Goal: Find specific page/section: Find specific page/section

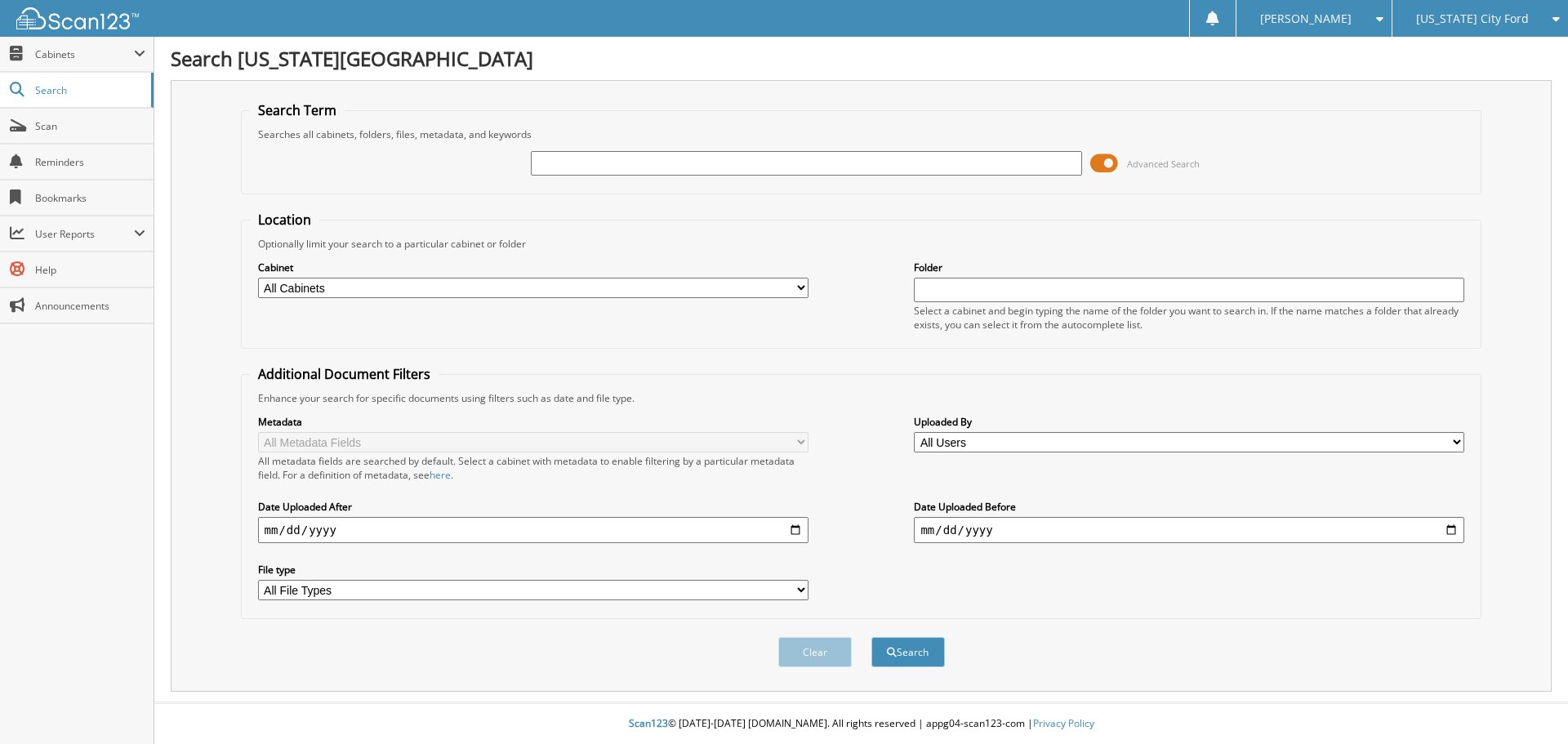
click at [566, 170] on input "text" at bounding box center [806, 163] width 551 height 24
type input "p1182"
click at [872, 637] on button "Search" at bounding box center [909, 652] width 74 height 30
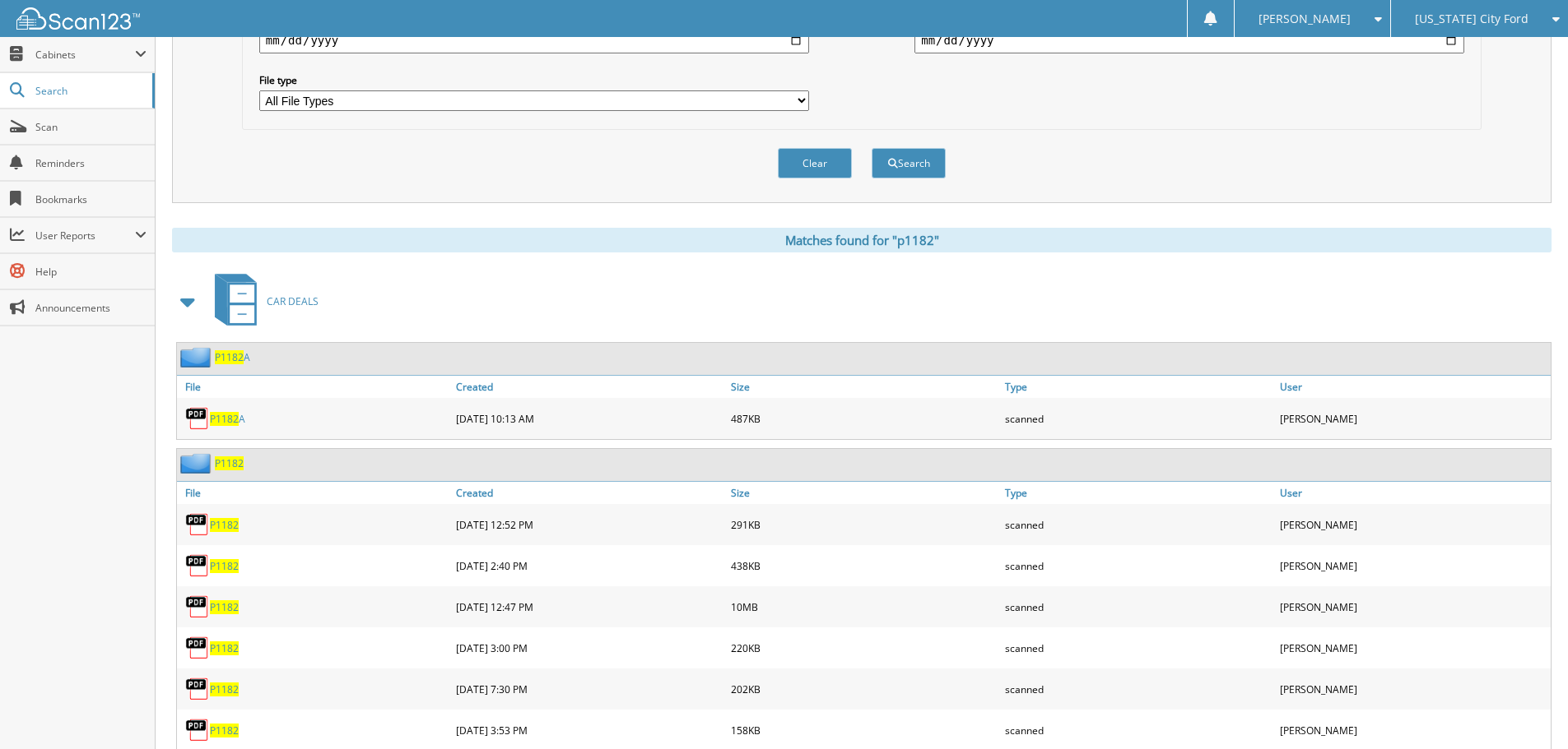
scroll to position [546, 0]
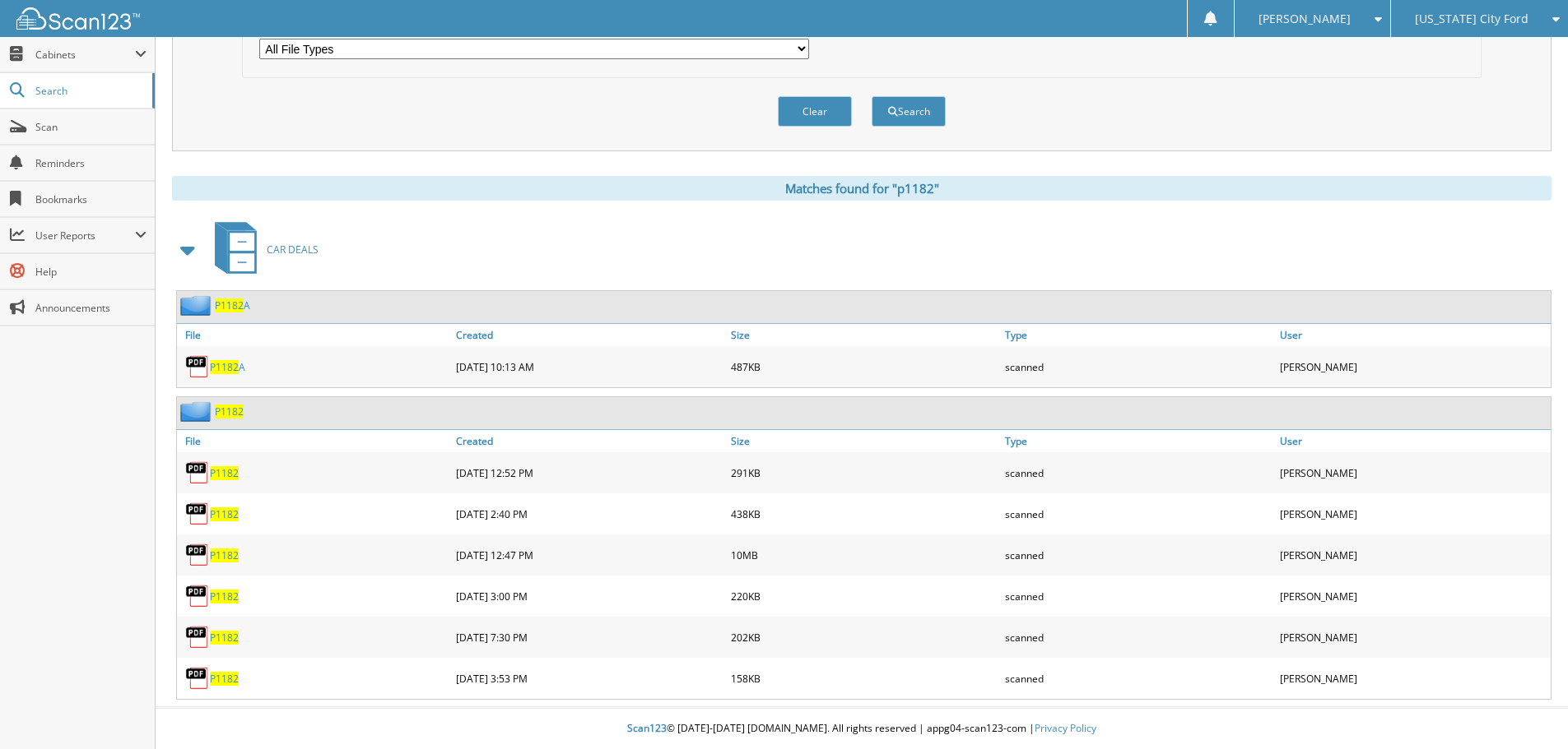
click at [218, 680] on span "P1182" at bounding box center [224, 679] width 28 height 14
click at [227, 639] on span "P1182" at bounding box center [224, 638] width 28 height 14
click at [229, 552] on span "P1182" at bounding box center [224, 556] width 28 height 14
